Goal: Communication & Community: Participate in discussion

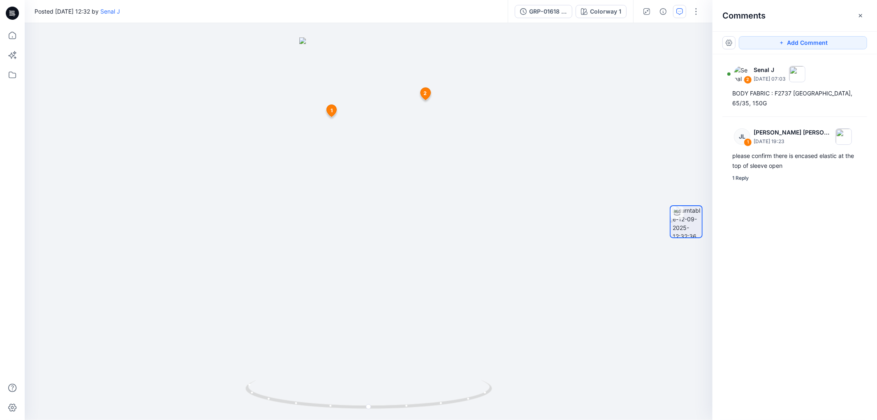
scroll to position [31, 0]
click at [795, 40] on button "Add Comment" at bounding box center [803, 42] width 128 height 13
click at [389, 123] on div "3 1 JL [PERSON_NAME] [PERSON_NAME] [DATE] 19:23 please confirm there is encased…" at bounding box center [369, 221] width 688 height 397
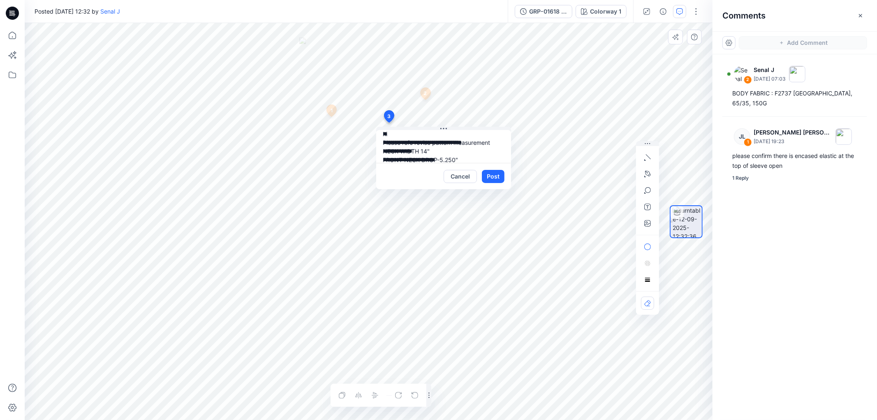
scroll to position [16, 0]
type textarea "**********"
click at [498, 177] on button "Post" at bounding box center [493, 176] width 23 height 13
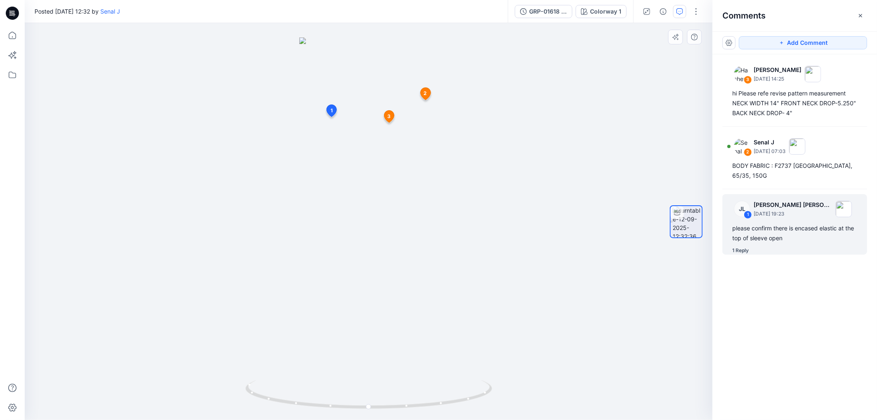
click at [741, 253] on div "1 Reply" at bounding box center [741, 250] width 16 height 8
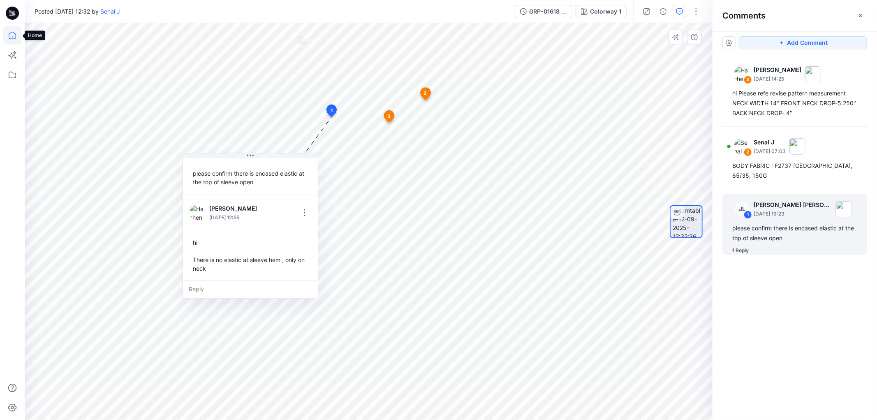
click at [7, 39] on icon at bounding box center [12, 35] width 18 height 18
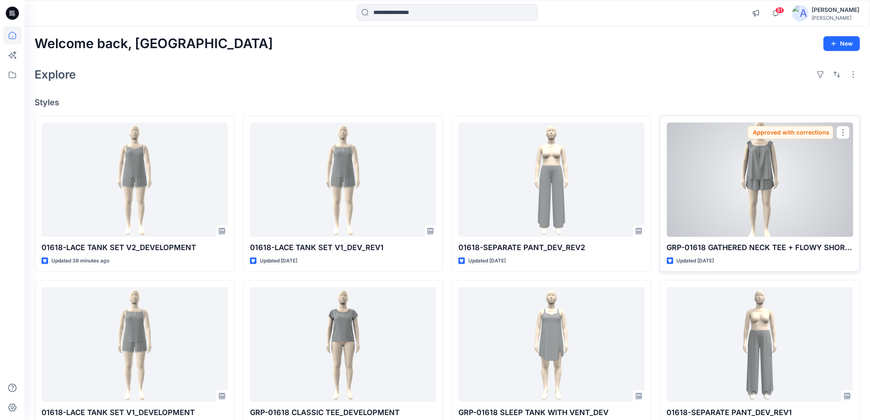
click at [731, 170] on div at bounding box center [760, 180] width 186 height 114
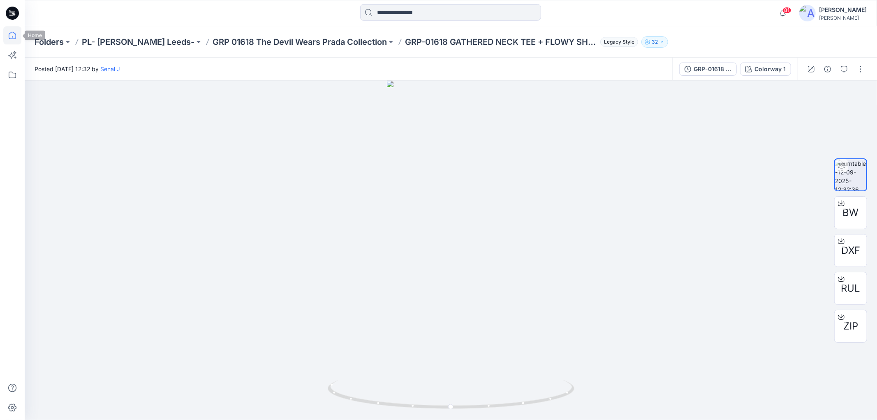
click at [16, 36] on icon at bounding box center [12, 35] width 7 height 7
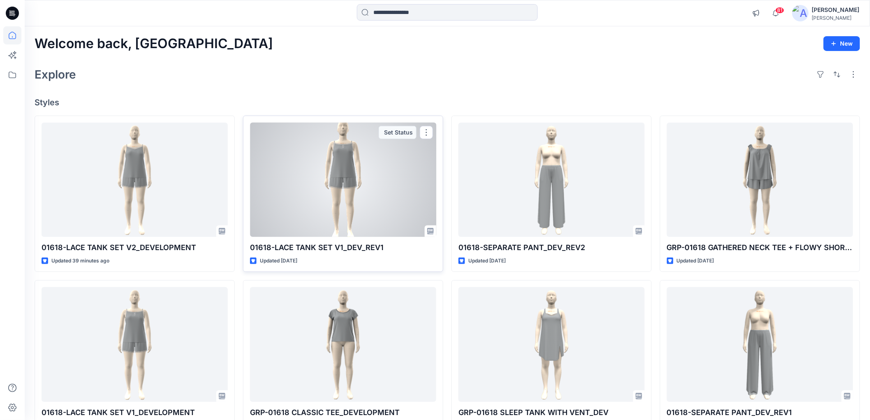
click at [365, 176] on div at bounding box center [343, 180] width 186 height 114
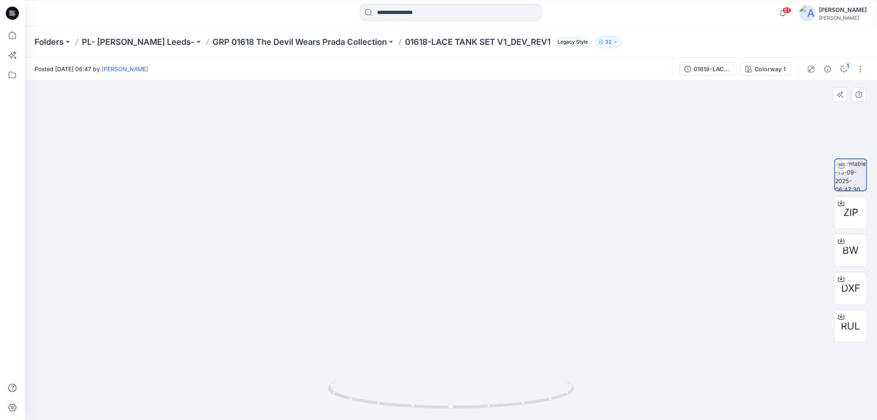
drag, startPoint x: 455, startPoint y: 143, endPoint x: 452, endPoint y: 319, distance: 176.1
click at [452, 319] on img at bounding box center [451, 223] width 304 height 395
